Goal: Information Seeking & Learning: Learn about a topic

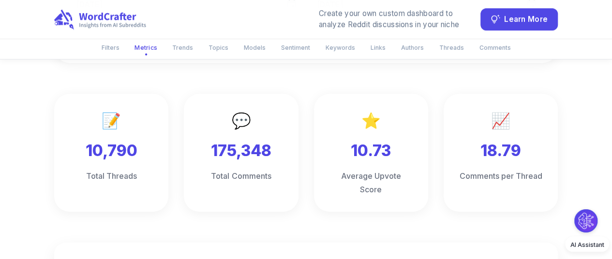
scroll to position [47, 0]
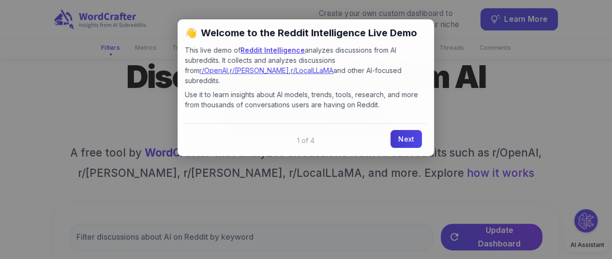
click at [400, 132] on link "Next" at bounding box center [405, 139] width 31 height 18
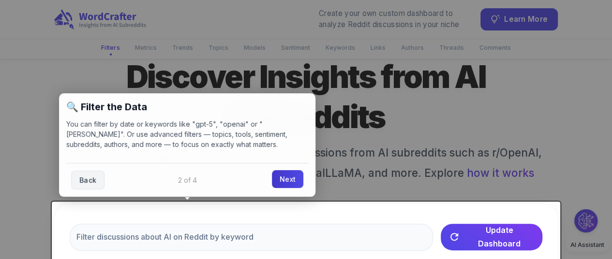
scroll to position [0, 0]
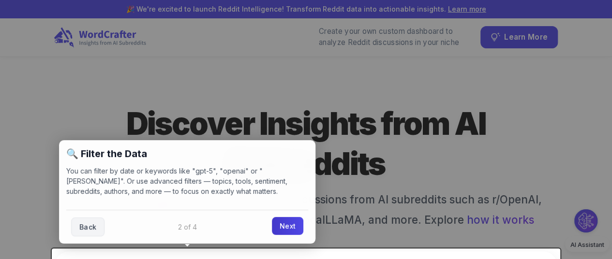
click at [283, 222] on link "Next" at bounding box center [287, 226] width 31 height 18
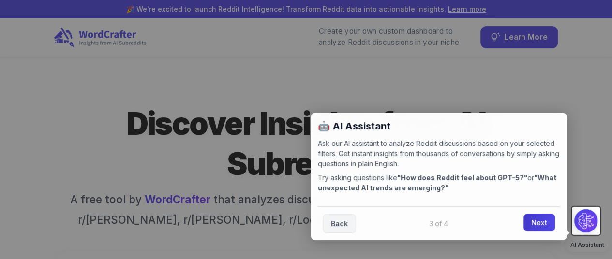
click at [543, 219] on link "Next" at bounding box center [538, 223] width 31 height 18
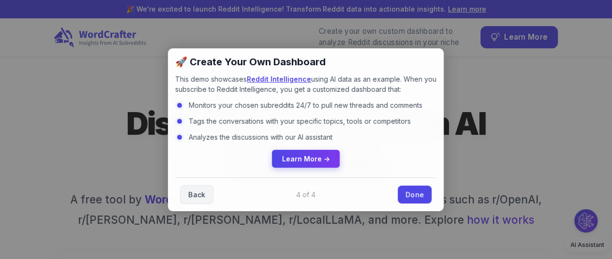
click at [417, 188] on link "Done" at bounding box center [414, 195] width 34 height 18
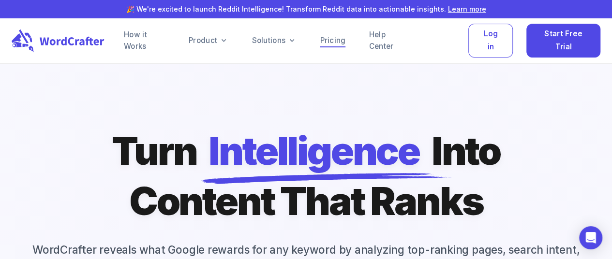
click at [334, 40] on link "Pricing" at bounding box center [333, 41] width 26 height 12
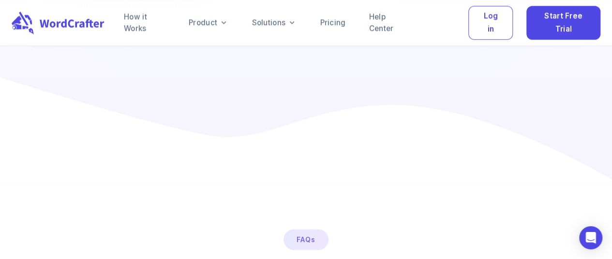
scroll to position [564, 0]
